Goal: Task Accomplishment & Management: Complete application form

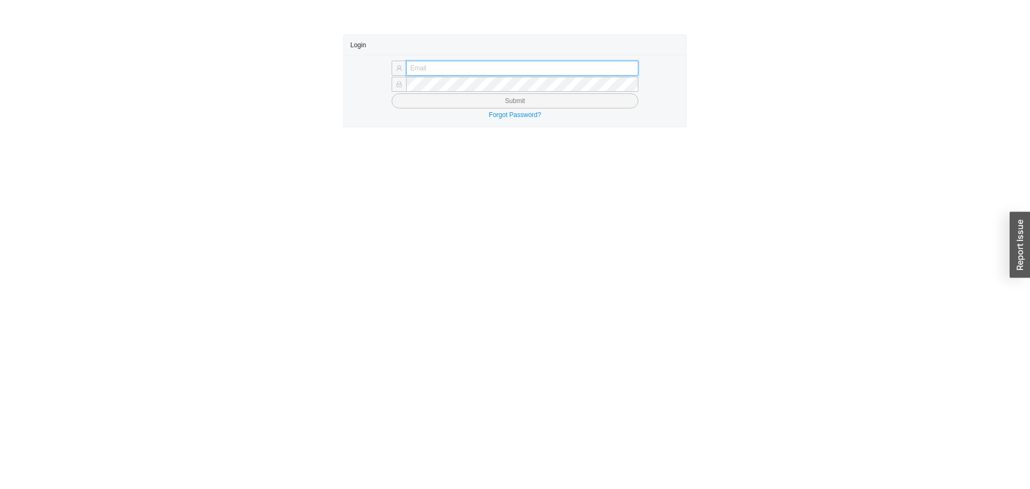
type input "butch@asbathnj.com"
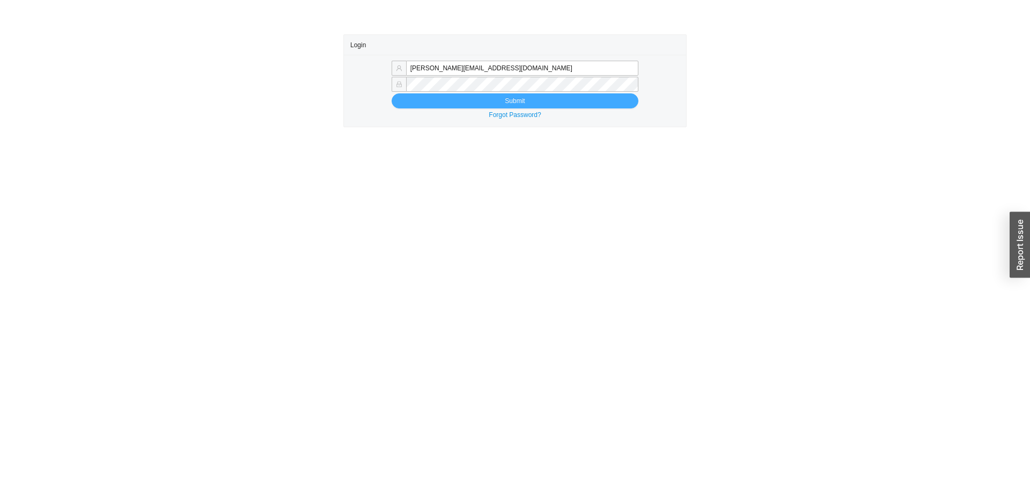
click at [447, 102] on button "Submit" at bounding box center [515, 100] width 247 height 15
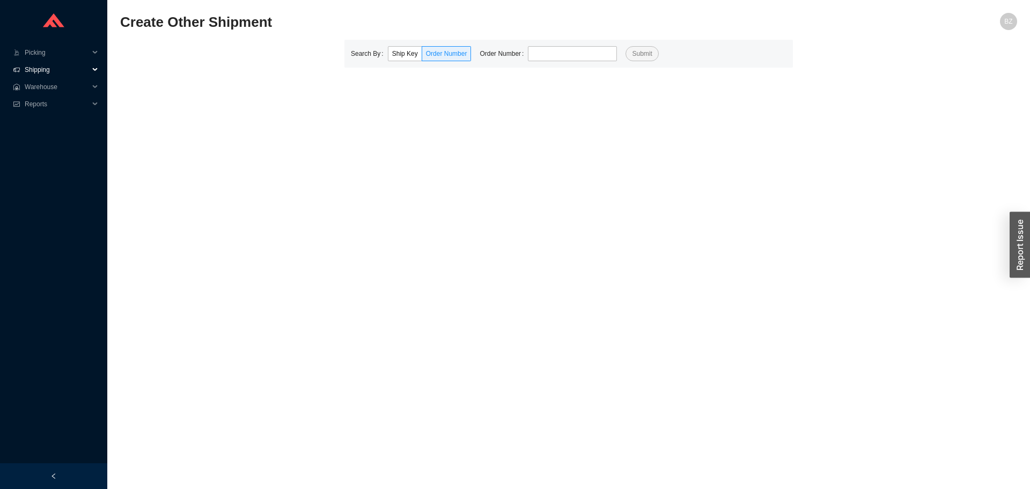
click at [31, 71] on span "Shipping" at bounding box center [57, 69] width 64 height 17
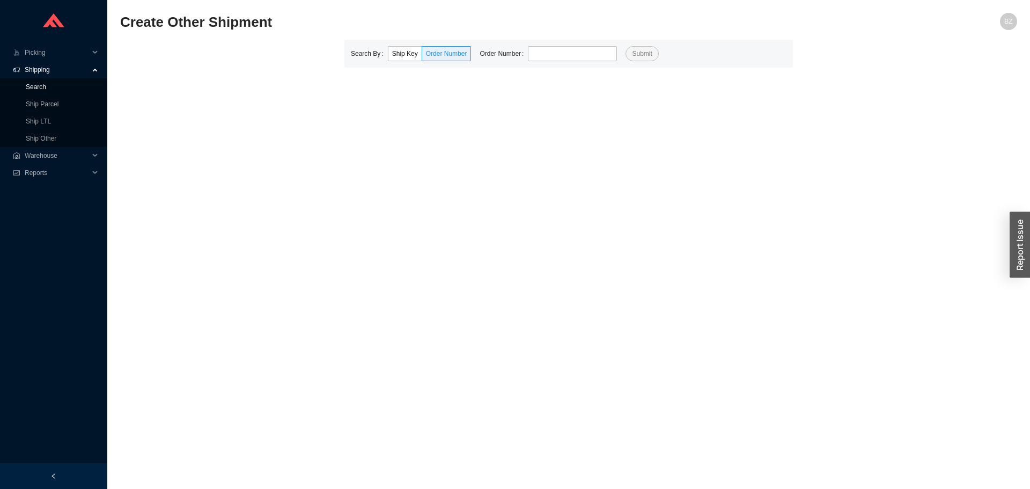
click at [43, 84] on link "Search" at bounding box center [36, 87] width 20 height 8
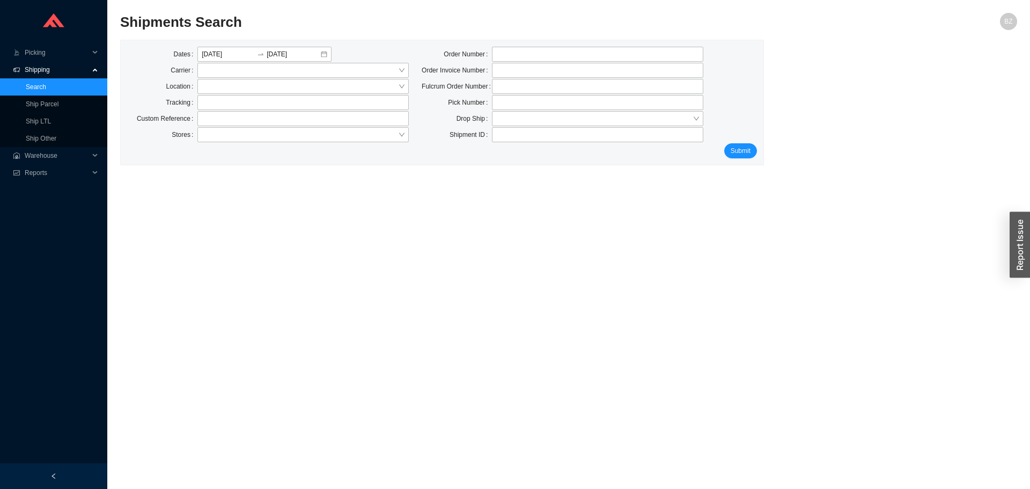
click at [44, 63] on span "Shipping" at bounding box center [57, 69] width 64 height 17
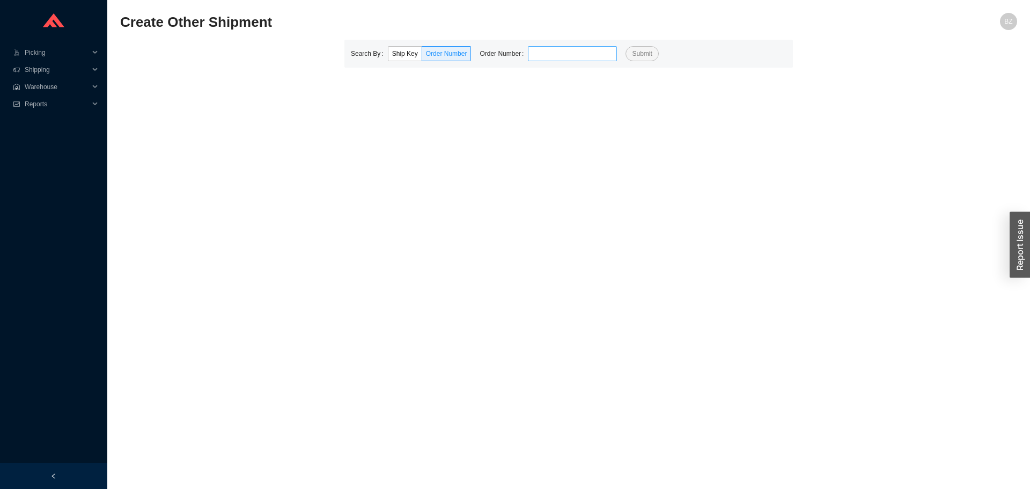
click at [552, 52] on input "tel" at bounding box center [572, 53] width 89 height 15
type input "941180"
click at [641, 46] on div "Search By Ship Key Order Number Order Number 941180 Submit" at bounding box center [568, 54] width 449 height 28
click at [638, 49] on span "Submit" at bounding box center [642, 53] width 20 height 11
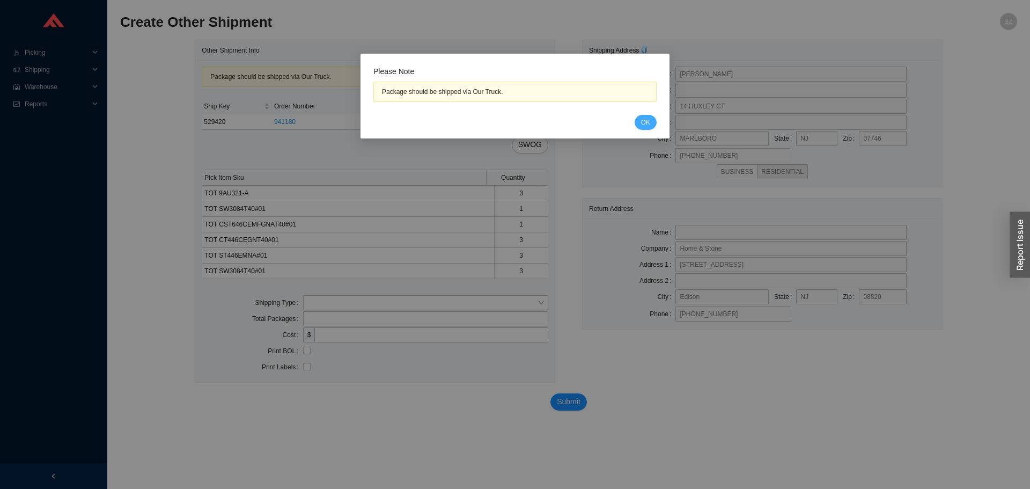
click at [640, 118] on button "OK" at bounding box center [646, 122] width 22 height 15
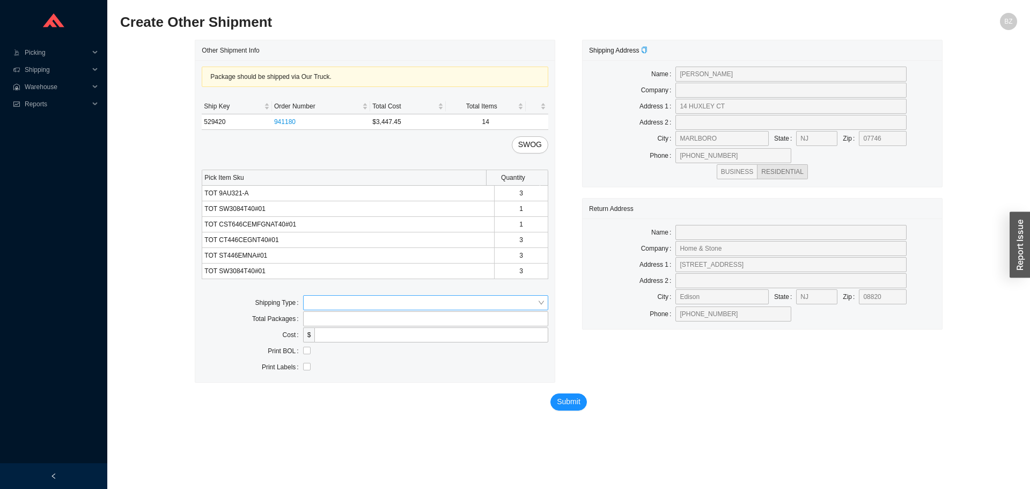
click at [315, 295] on div at bounding box center [425, 302] width 245 height 15
click at [322, 317] on div "Our Truck" at bounding box center [425, 322] width 237 height 10
click at [335, 340] on input "text" at bounding box center [425, 334] width 245 height 15
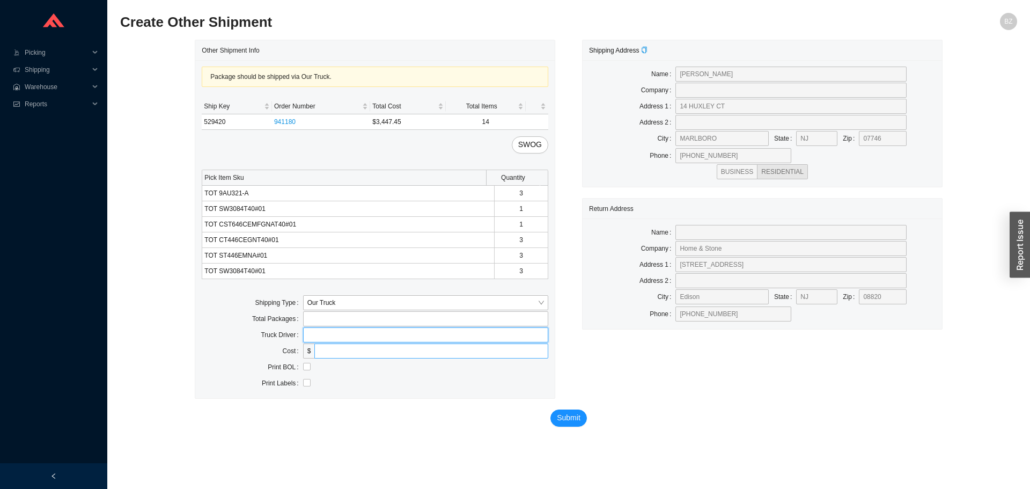
type input "bz"
click at [307, 370] on input "checkbox" at bounding box center [307, 367] width 8 height 8
checkbox input "true"
click at [567, 419] on span "Submit" at bounding box center [569, 417] width 24 height 12
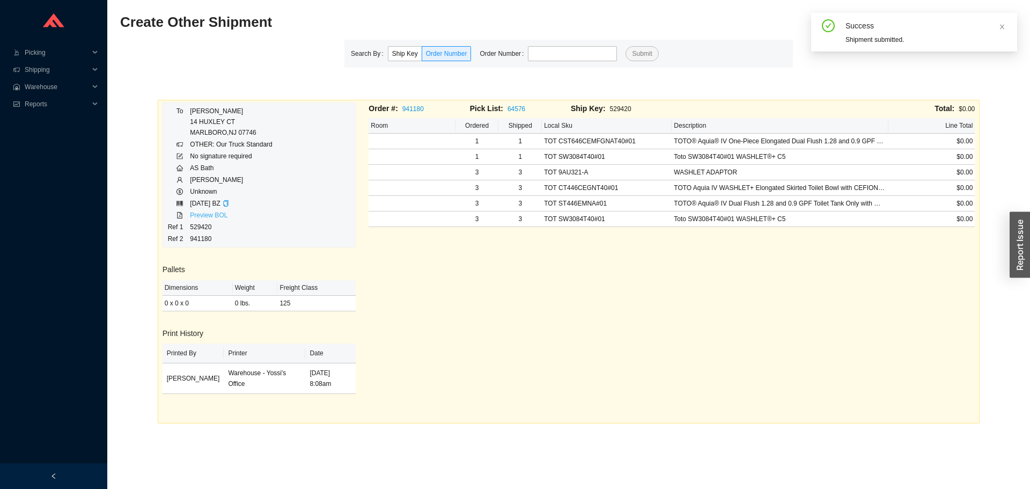
click at [218, 213] on link "Preview BOL" at bounding box center [209, 215] width 38 height 8
click at [556, 54] on input "tel" at bounding box center [572, 53] width 89 height 15
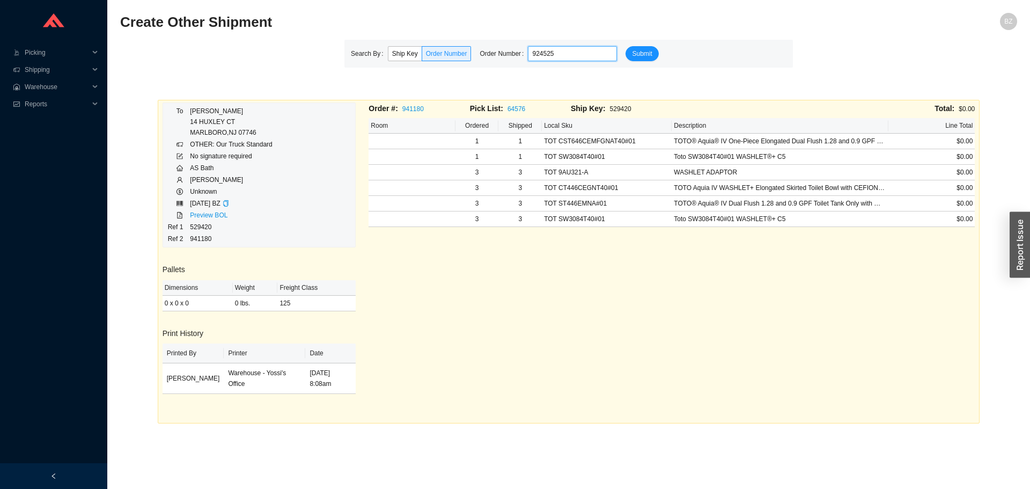
type input "924525"
click at [626, 46] on button "Submit" at bounding box center [642, 53] width 33 height 15
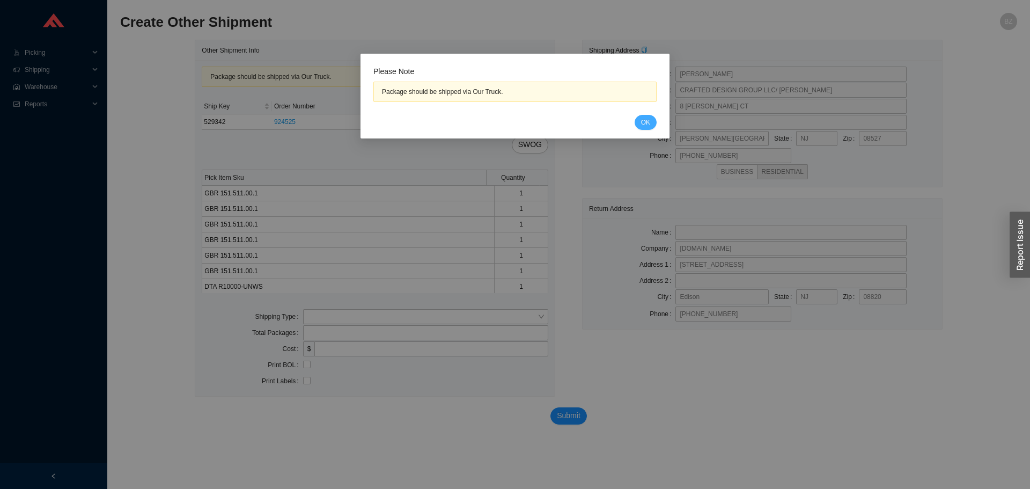
click at [648, 123] on span "OK" at bounding box center [645, 122] width 9 height 11
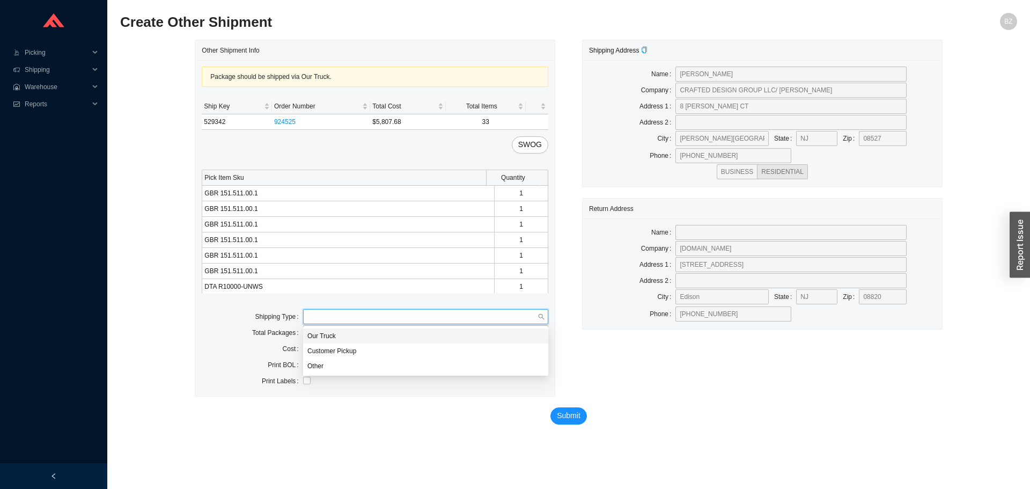
click at [348, 318] on input "search" at bounding box center [422, 317] width 230 height 14
click at [321, 335] on div "Our Truck" at bounding box center [425, 336] width 237 height 10
drag, startPoint x: 328, startPoint y: 343, endPoint x: 339, endPoint y: 354, distance: 14.8
click at [329, 344] on input "text" at bounding box center [425, 348] width 245 height 15
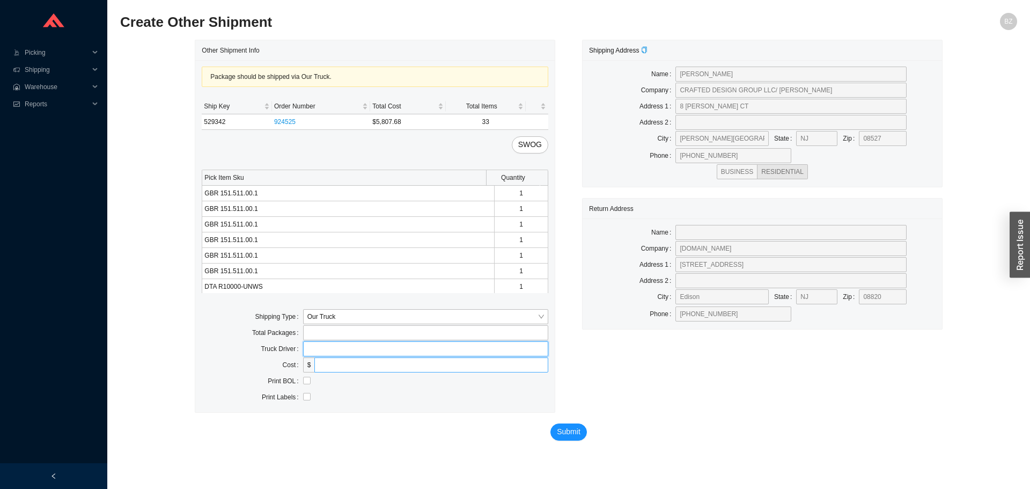
type input "bz"
click at [307, 381] on input "checkbox" at bounding box center [307, 381] width 8 height 8
checkbox input "true"
click at [569, 431] on span "Submit" at bounding box center [569, 431] width 24 height 12
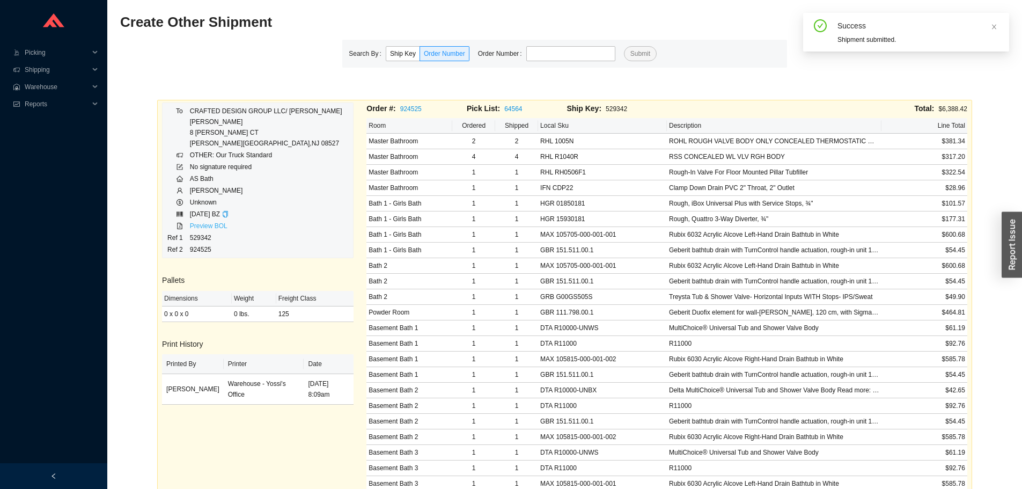
click at [209, 223] on link "Preview BOL" at bounding box center [209, 226] width 38 height 8
click at [548, 53] on input "tel" at bounding box center [570, 53] width 89 height 15
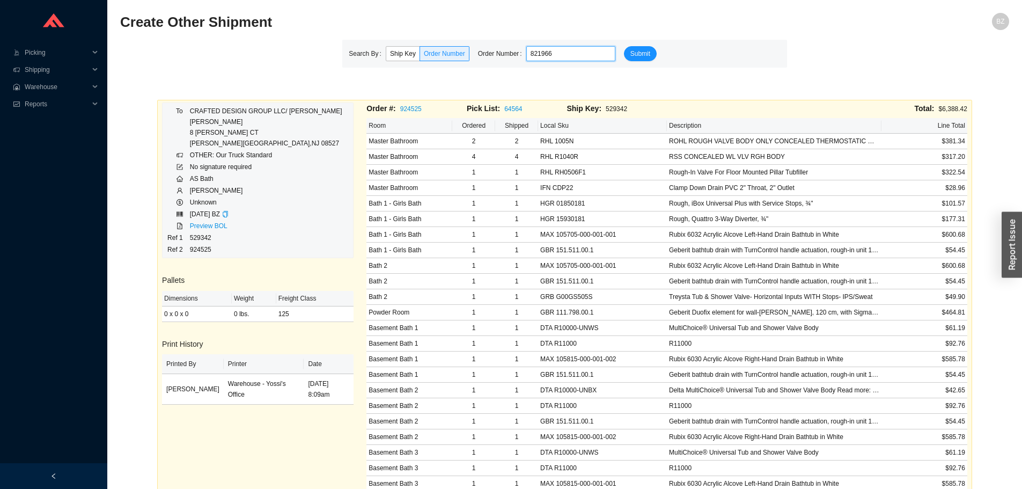
type input "821966"
click at [624, 46] on button "Submit" at bounding box center [640, 53] width 33 height 15
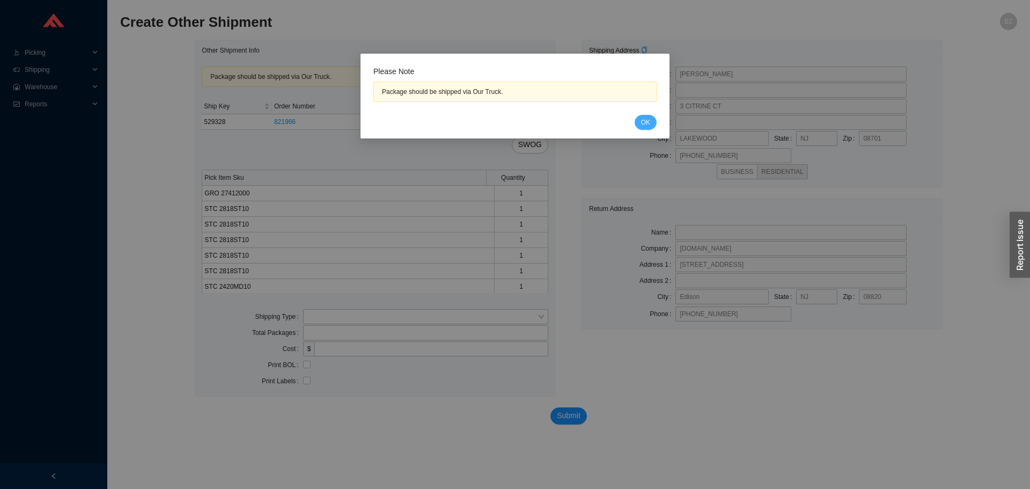
click at [645, 126] on span "OK" at bounding box center [645, 122] width 9 height 11
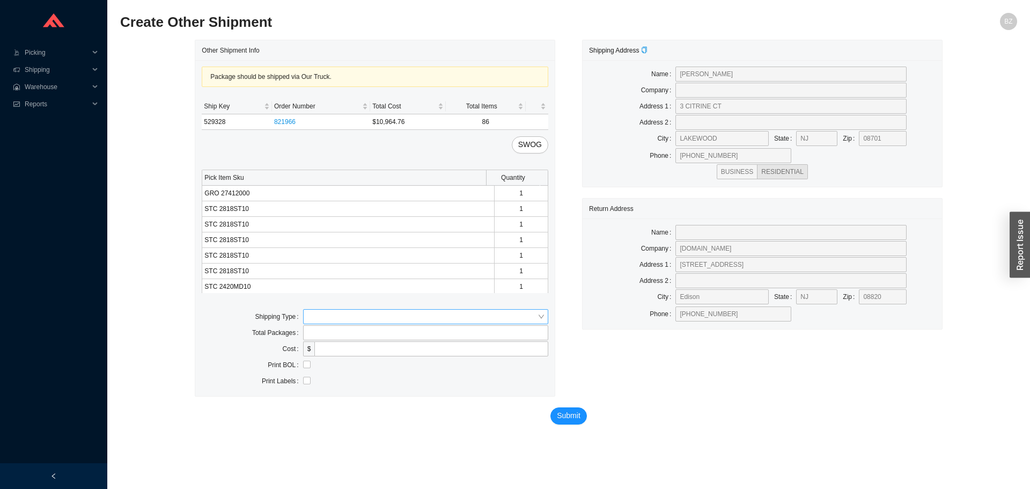
click at [327, 316] on input "search" at bounding box center [422, 317] width 230 height 14
click at [324, 335] on div "Our Truck" at bounding box center [425, 336] width 237 height 10
click at [336, 348] on input "text" at bounding box center [425, 348] width 245 height 15
type input "bz"
click at [308, 383] on input "checkbox" at bounding box center [307, 381] width 8 height 8
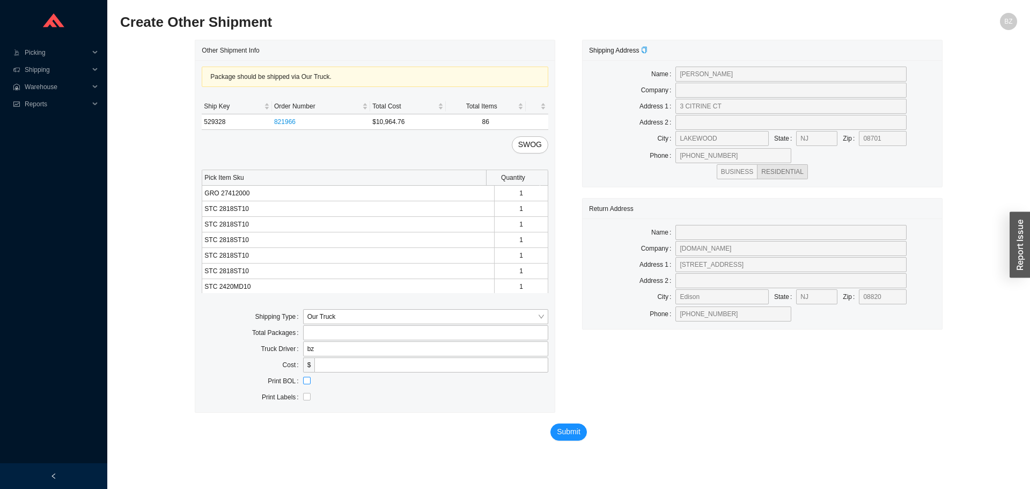
checkbox input "true"
click at [573, 440] on button "Submit" at bounding box center [568, 431] width 36 height 17
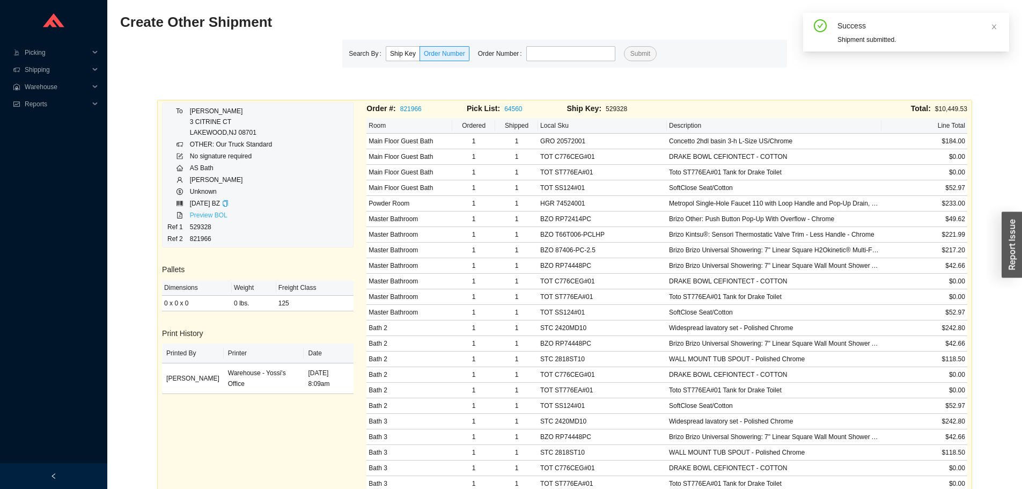
click at [199, 217] on link "Preview BOL" at bounding box center [209, 215] width 38 height 8
click at [570, 54] on input "tel" at bounding box center [570, 53] width 89 height 15
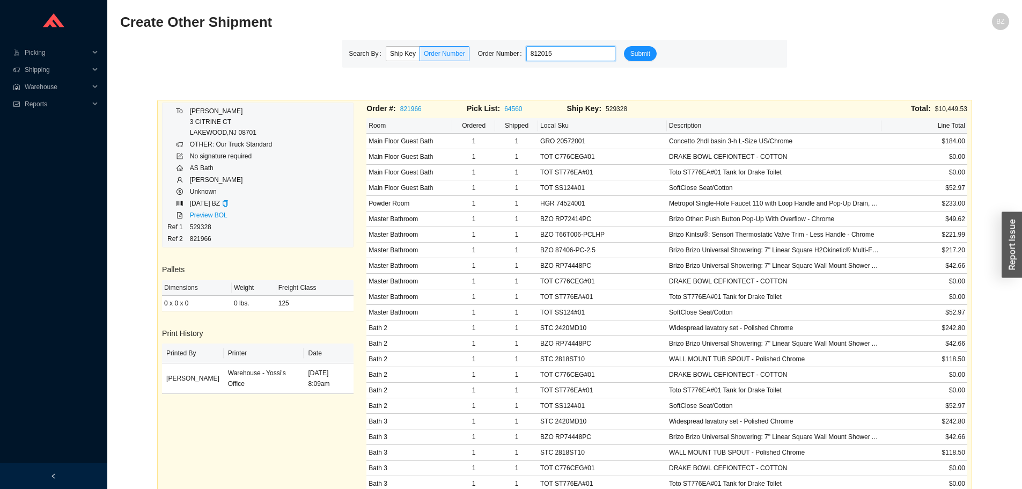
type input "812015"
click at [624, 46] on button "Submit" at bounding box center [640, 53] width 33 height 15
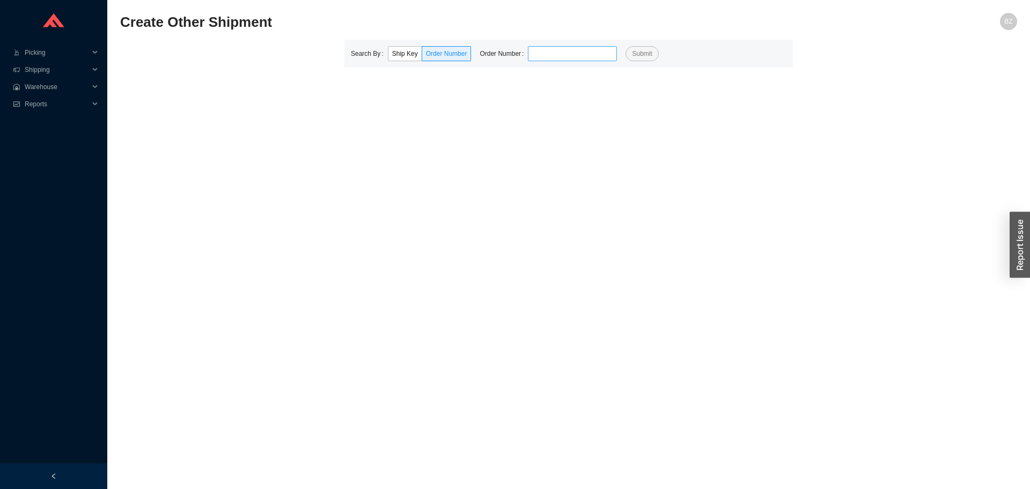
click at [568, 54] on input "tel" at bounding box center [572, 53] width 89 height 15
click at [626, 46] on button "Submit" at bounding box center [642, 53] width 33 height 15
type input "940081"
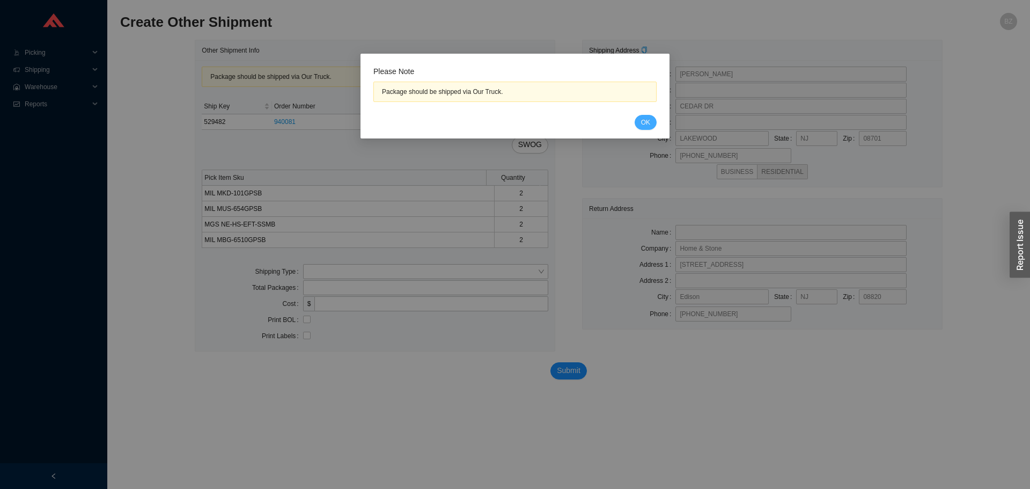
click at [642, 116] on button "OK" at bounding box center [646, 122] width 22 height 15
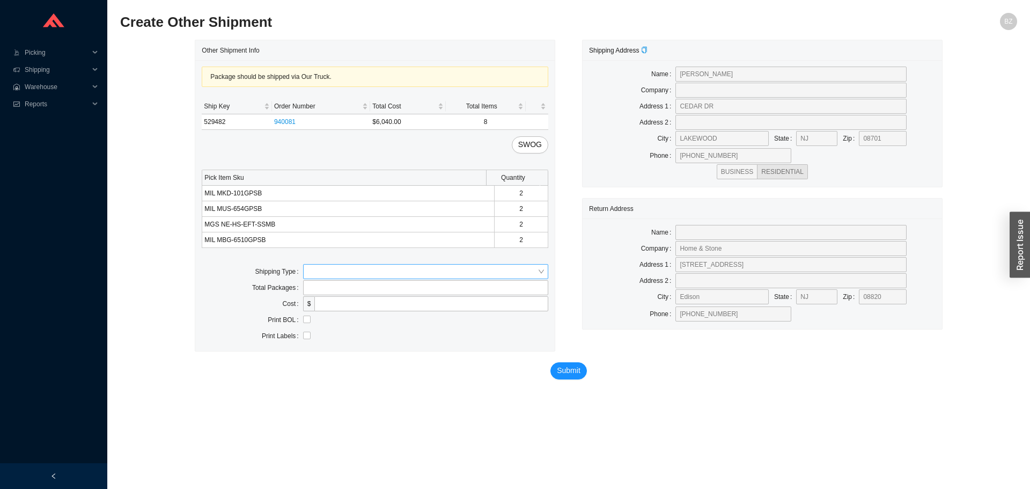
click at [313, 271] on input "search" at bounding box center [422, 271] width 230 height 14
click at [319, 289] on div "Our Truck" at bounding box center [425, 291] width 237 height 10
drag, startPoint x: 330, startPoint y: 304, endPoint x: 337, endPoint y: 310, distance: 9.1
click at [330, 305] on input "text" at bounding box center [425, 303] width 245 height 15
type input "bz"
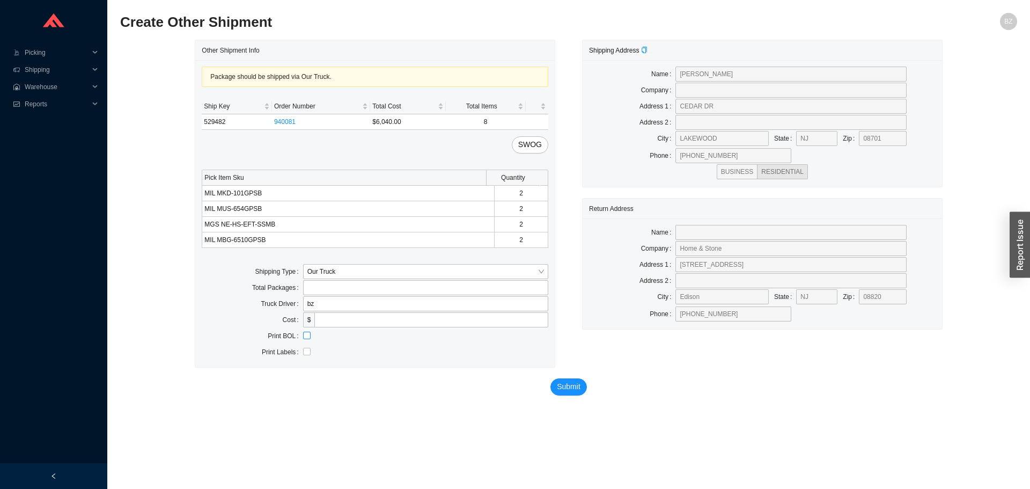
click at [305, 336] on input "checkbox" at bounding box center [307, 336] width 8 height 8
checkbox input "true"
click at [535, 149] on span "SWOG" at bounding box center [530, 144] width 24 height 12
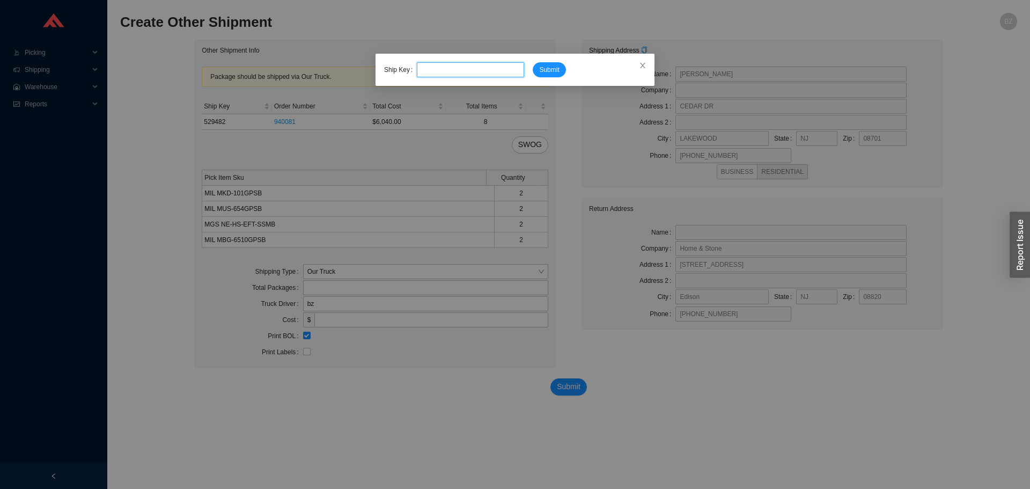
click at [461, 71] on input "tel" at bounding box center [470, 69] width 107 height 15
type input "529485"
click at [557, 65] on span "Submit" at bounding box center [549, 69] width 20 height 11
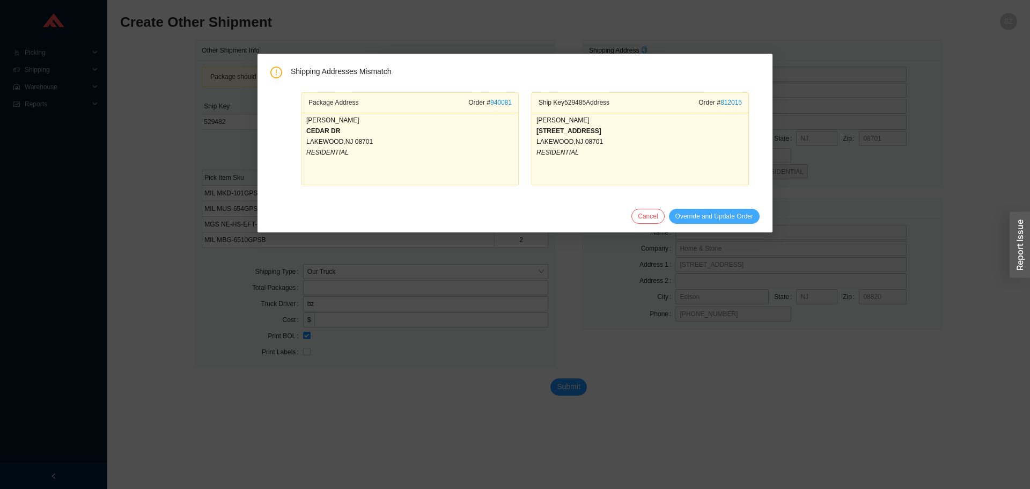
click at [700, 214] on span "Override and Update Order" at bounding box center [714, 216] width 78 height 11
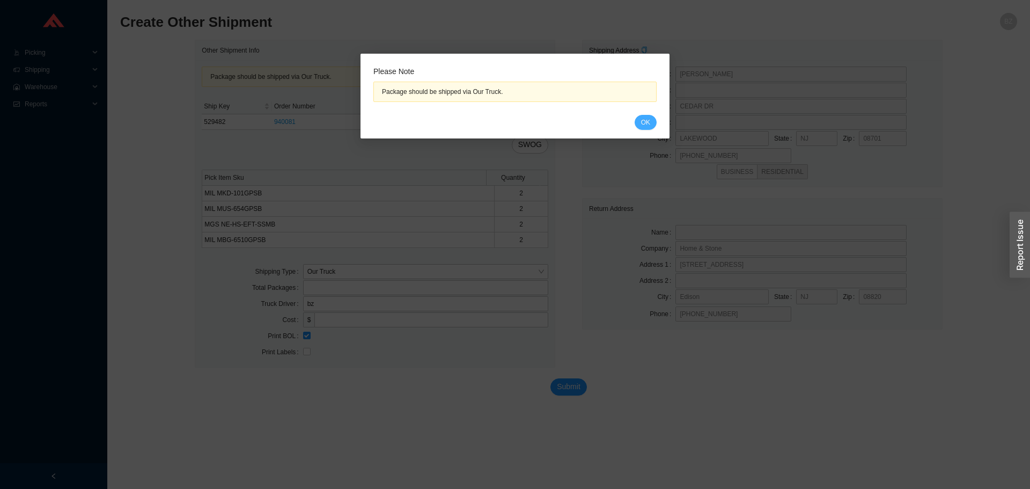
click at [643, 117] on span "OK" at bounding box center [645, 122] width 9 height 11
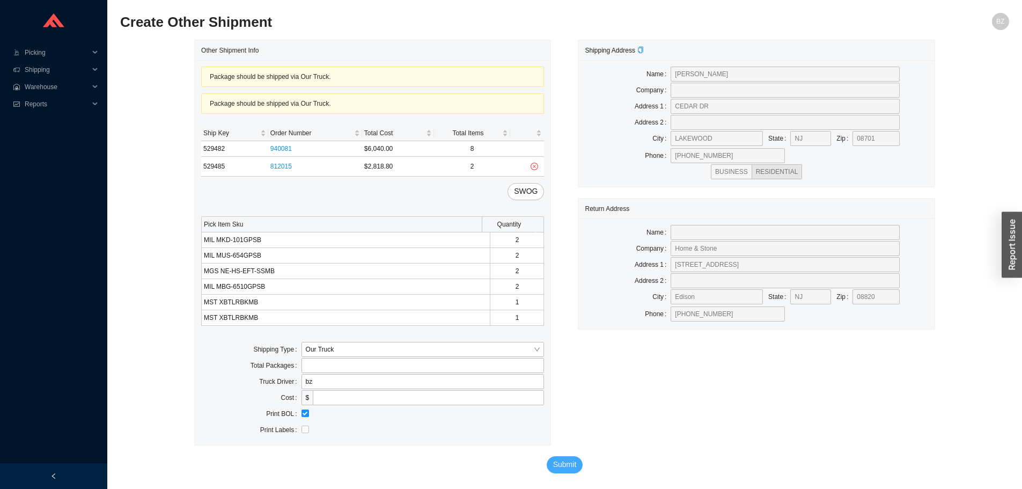
click at [568, 464] on span "Submit" at bounding box center [565, 464] width 24 height 12
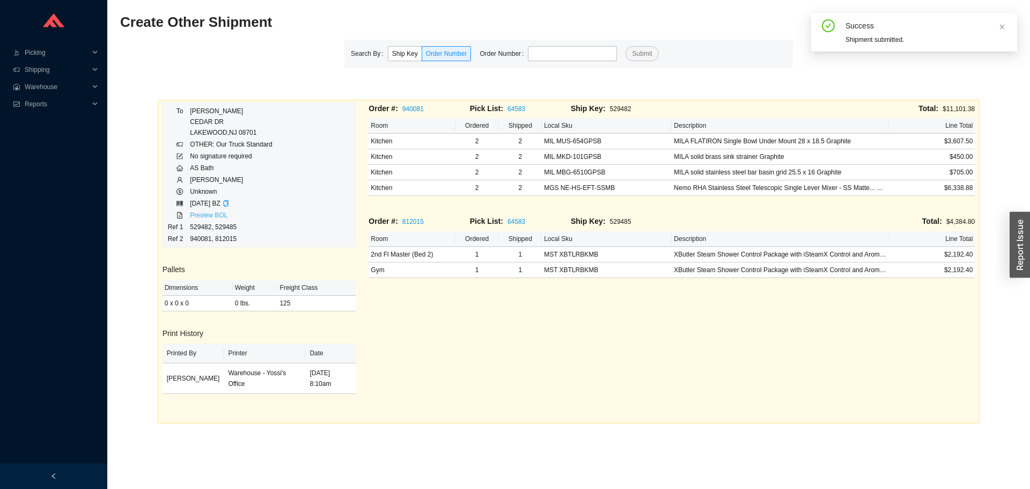
click at [202, 213] on link "Preview BOL" at bounding box center [209, 215] width 38 height 8
click at [544, 59] on input "tel" at bounding box center [572, 53] width 89 height 15
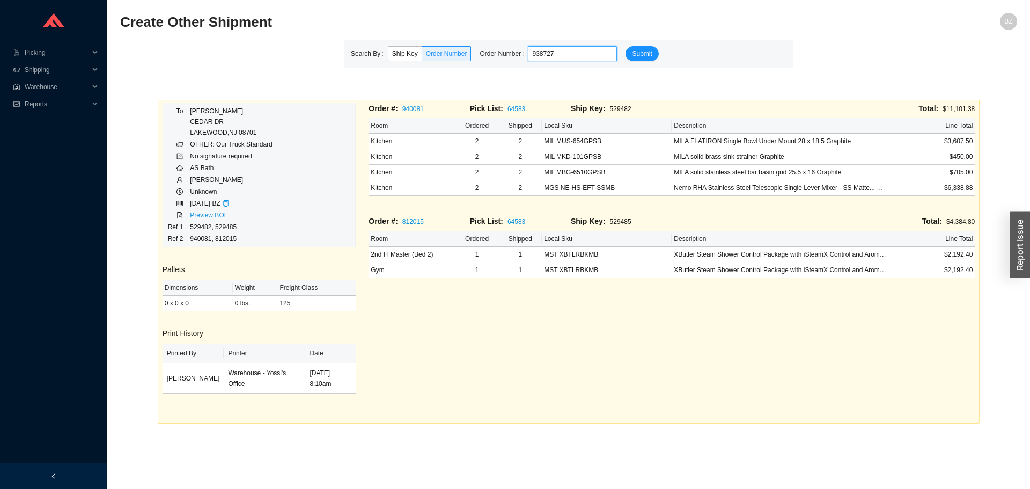
type input "938727"
click at [626, 46] on button "Submit" at bounding box center [642, 53] width 33 height 15
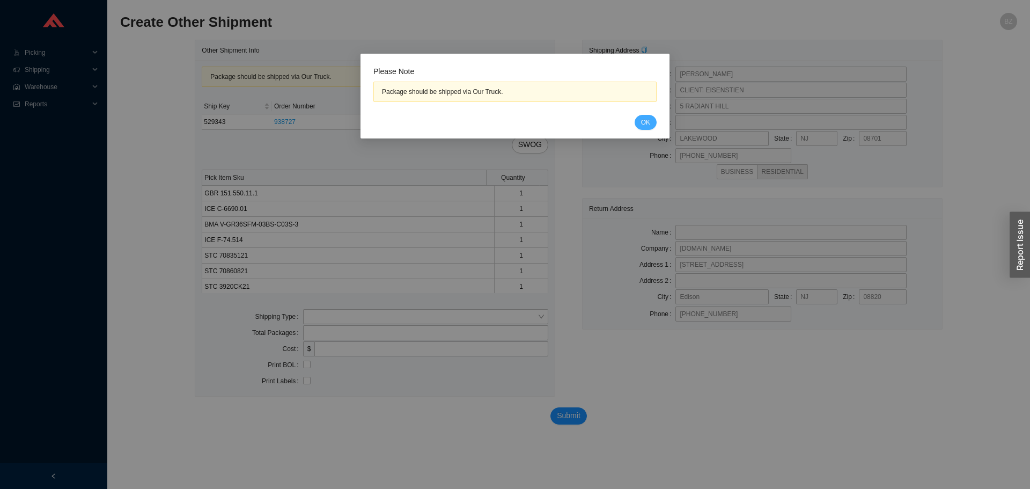
click at [647, 125] on span "OK" at bounding box center [645, 122] width 9 height 11
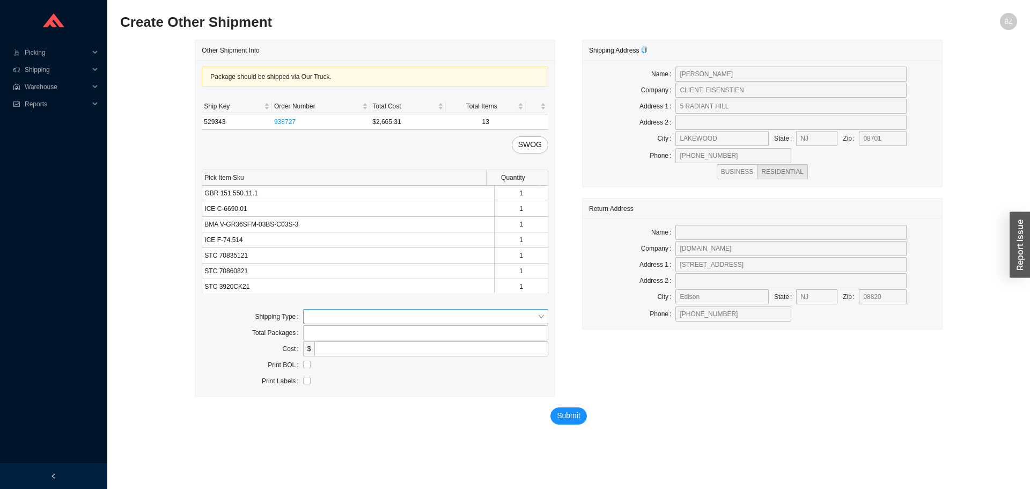
click at [326, 317] on input "search" at bounding box center [422, 317] width 230 height 14
click at [324, 334] on div "Our Truck" at bounding box center [425, 336] width 237 height 10
click at [346, 350] on input "text" at bounding box center [425, 348] width 245 height 15
type input "bz"
click at [308, 379] on input "checkbox" at bounding box center [307, 381] width 8 height 8
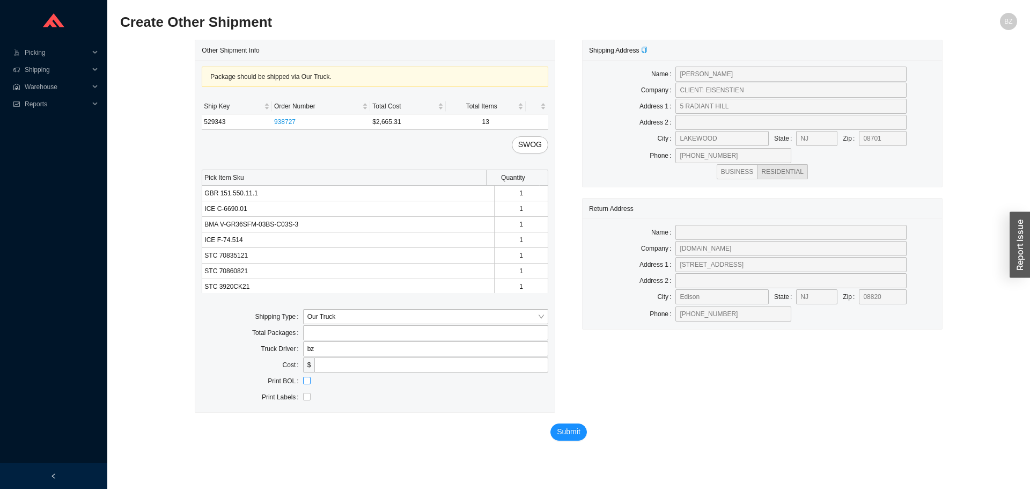
checkbox input "true"
click at [563, 426] on span "Submit" at bounding box center [569, 431] width 24 height 12
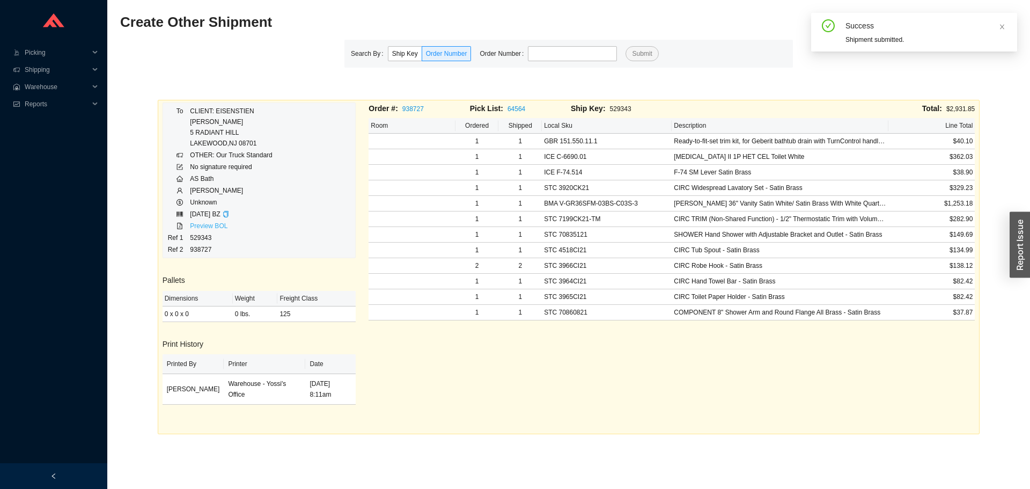
click at [200, 224] on link "Preview BOL" at bounding box center [209, 226] width 38 height 8
drag, startPoint x: 587, startPoint y: 57, endPoint x: 592, endPoint y: 52, distance: 6.5
click at [587, 57] on input "tel" at bounding box center [572, 53] width 89 height 15
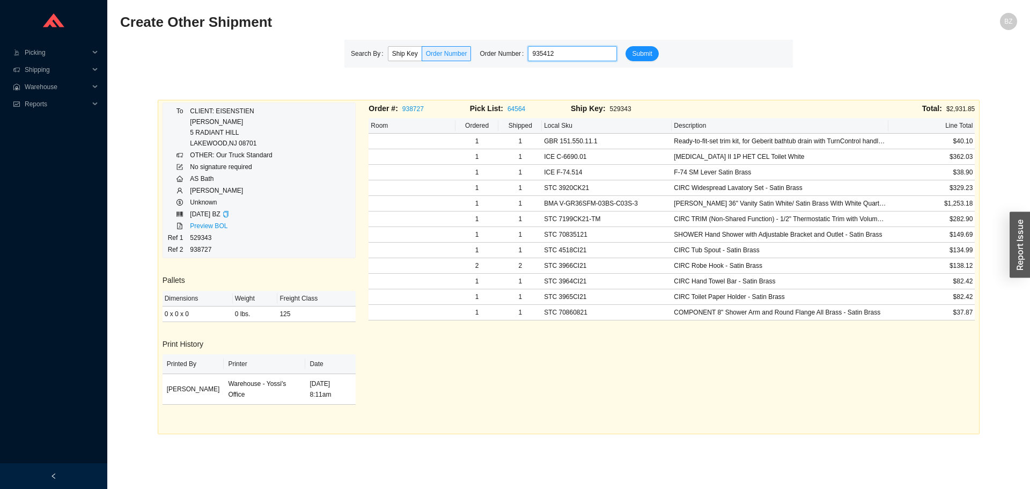
type input "935412"
click at [626, 46] on button "Submit" at bounding box center [642, 53] width 33 height 15
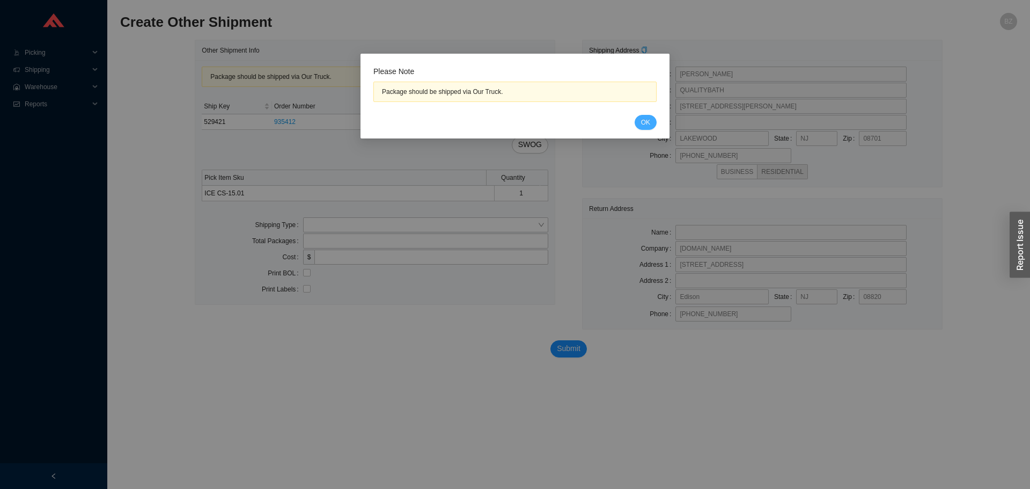
click at [643, 126] on span "OK" at bounding box center [645, 122] width 9 height 11
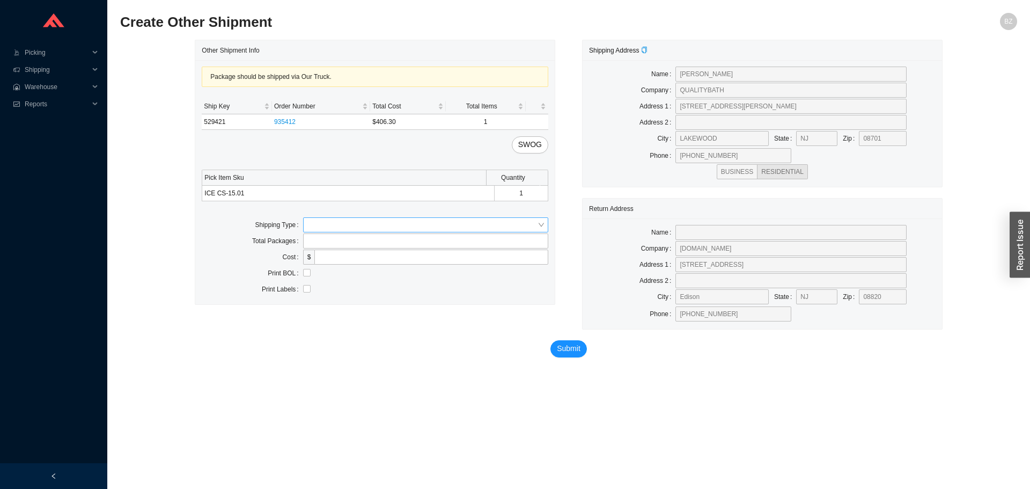
click at [338, 222] on input "search" at bounding box center [422, 225] width 230 height 14
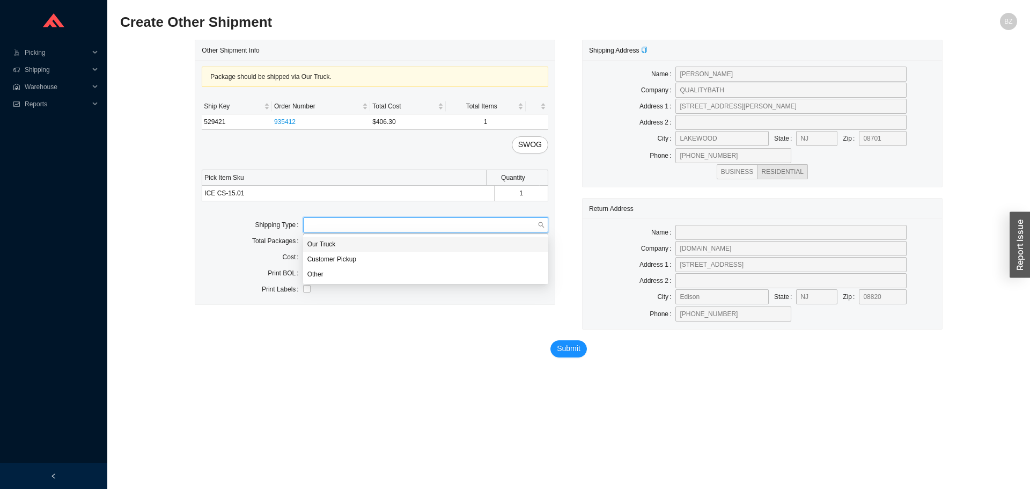
click at [327, 246] on div "Our Truck" at bounding box center [425, 244] width 237 height 10
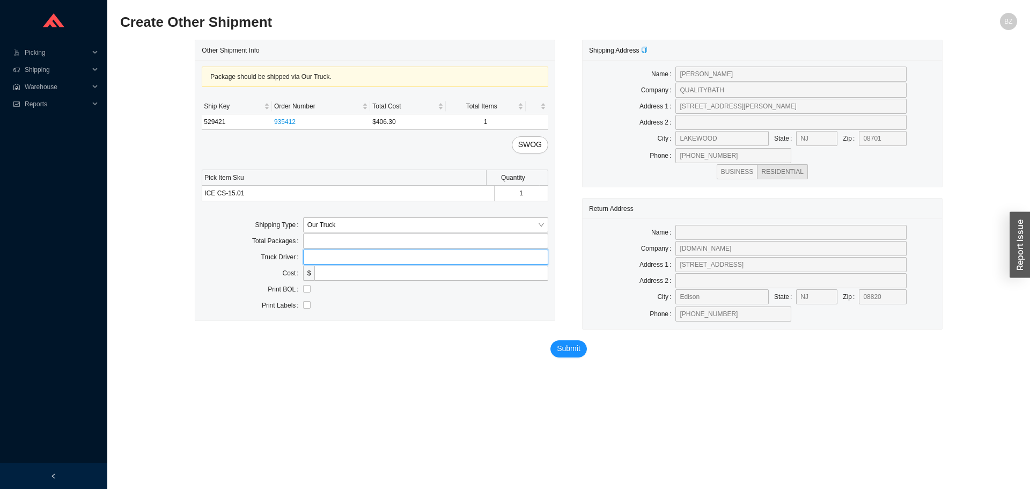
drag, startPoint x: 363, startPoint y: 258, endPoint x: 362, endPoint y: 265, distance: 7.1
click at [363, 258] on input "text" at bounding box center [425, 256] width 245 height 15
type input "bz"
click at [302, 289] on label "Print BOL" at bounding box center [285, 289] width 35 height 15
click at [308, 292] on input "checkbox" at bounding box center [307, 289] width 8 height 8
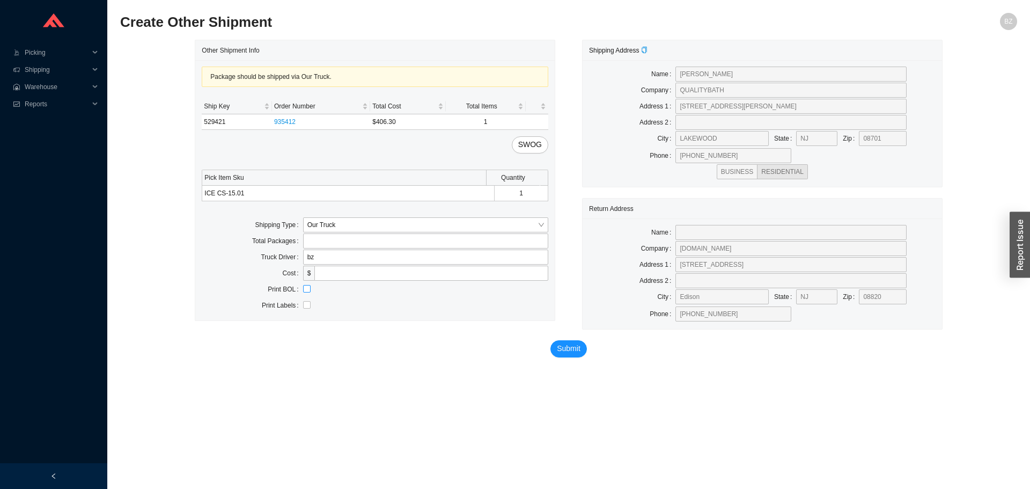
checkbox input "true"
click at [564, 347] on span "Submit" at bounding box center [569, 348] width 24 height 12
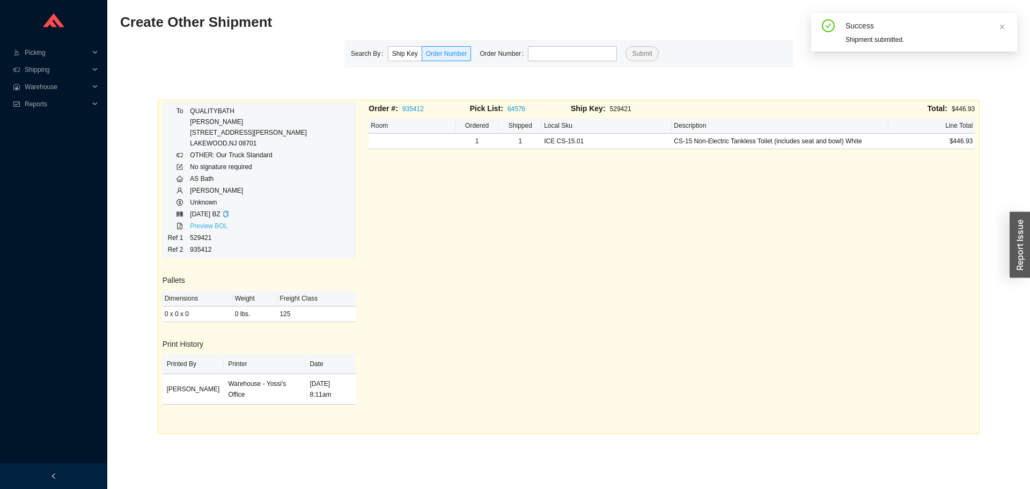
click at [200, 222] on link "Preview BOL" at bounding box center [209, 226] width 38 height 8
